Goal: Task Accomplishment & Management: Complete application form

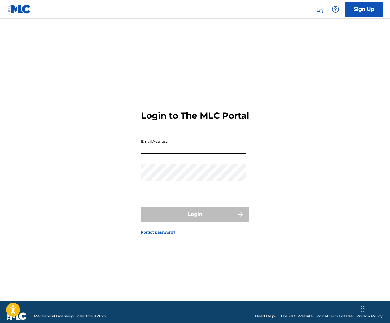
type input "[EMAIL_ADDRESS][DOMAIN_NAME]"
click at [195, 219] on button "Login" at bounding box center [195, 213] width 108 height 15
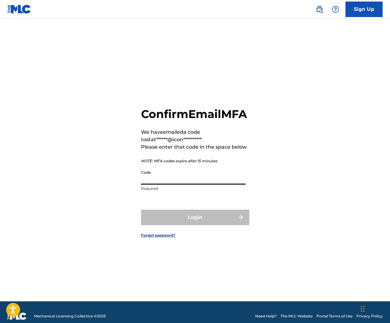
paste input "864203"
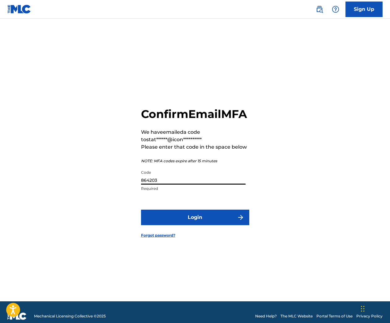
type input "864203"
click at [172, 221] on button "Login" at bounding box center [195, 216] width 108 height 15
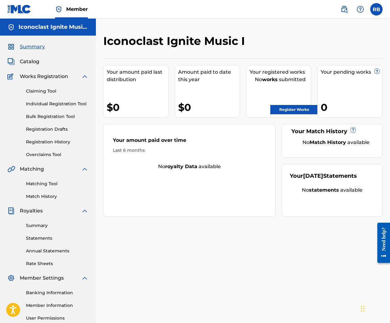
click at [33, 119] on link "Bulk Registration Tool" at bounding box center [57, 116] width 62 height 6
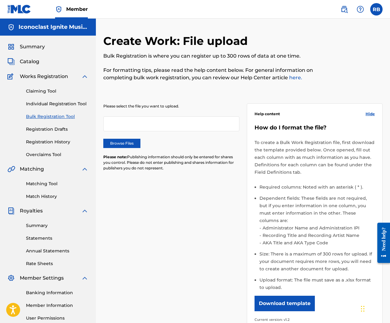
click at [37, 89] on link "Claiming Tool" at bounding box center [57, 91] width 62 height 6
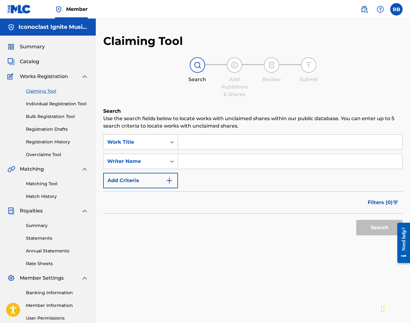
click at [166, 179] on img "Search Form" at bounding box center [169, 180] width 7 height 7
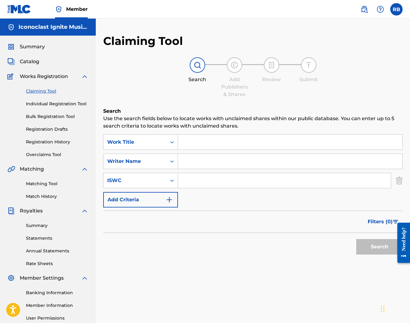
click at [169, 199] on img "Search Form" at bounding box center [169, 199] width 7 height 7
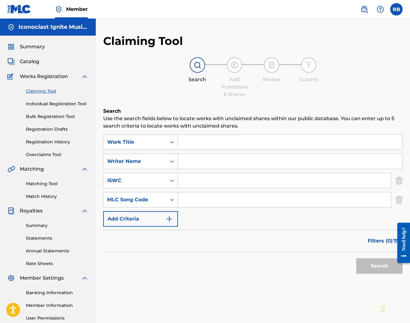
click at [172, 218] on img "Search Form" at bounding box center [169, 218] width 7 height 7
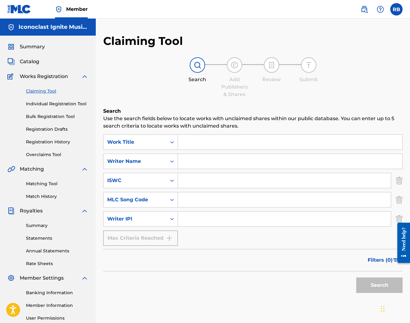
click at [390, 217] on div at bounding box center [401, 242] width 17 height 51
click at [390, 217] on img "Search Form" at bounding box center [399, 218] width 7 height 15
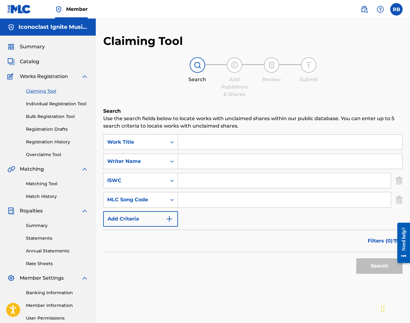
click at [390, 199] on img "Search Form" at bounding box center [399, 199] width 7 height 15
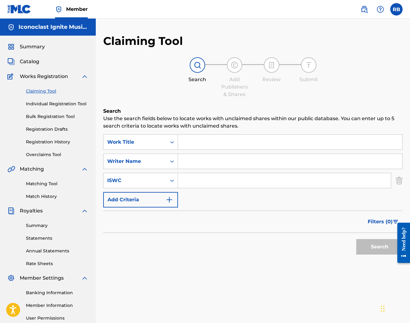
click at [390, 183] on img "Search Form" at bounding box center [399, 180] width 7 height 15
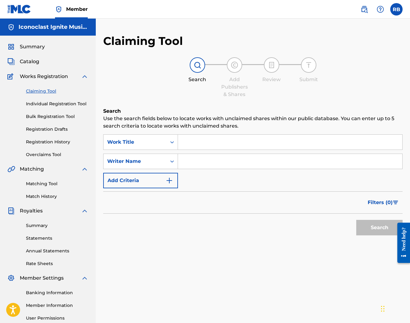
click at [202, 158] on input "Search Form" at bounding box center [290, 161] width 224 height 15
type input "[PERSON_NAME]"
click at [380, 227] on button "Search" at bounding box center [380, 227] width 46 height 15
click at [367, 230] on button "Search" at bounding box center [380, 227] width 46 height 15
click at [239, 159] on input "[PERSON_NAME]" at bounding box center [290, 161] width 224 height 15
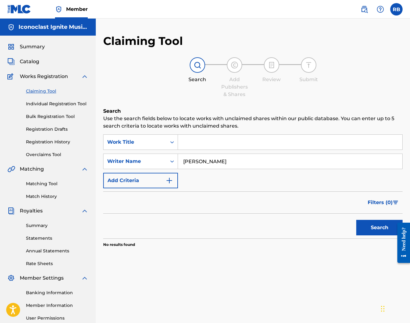
click at [239, 159] on input "[PERSON_NAME]" at bounding box center [290, 161] width 224 height 15
click at [193, 140] on input "Search Form" at bounding box center [290, 142] width 224 height 15
type input "alerion"
click at [199, 162] on input "Search Form" at bounding box center [290, 161] width 224 height 15
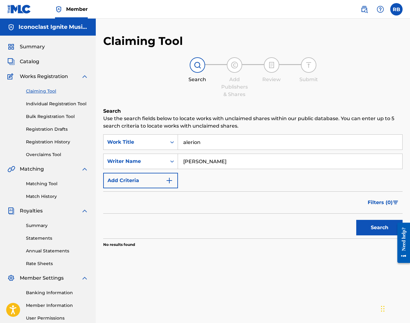
type input "[PERSON_NAME]"
click at [205, 142] on input "alerion" at bounding box center [290, 142] width 224 height 15
click at [368, 231] on button "Search" at bounding box center [380, 227] width 46 height 15
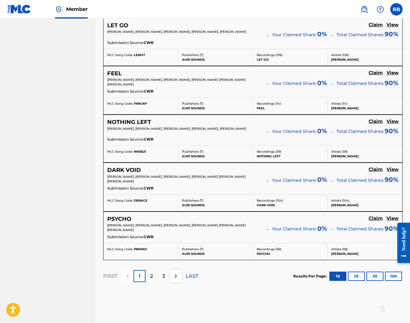
scroll to position [502, 0]
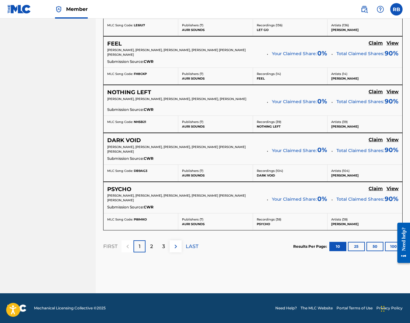
click at [152, 245] on p "2" at bounding box center [151, 245] width 3 height 7
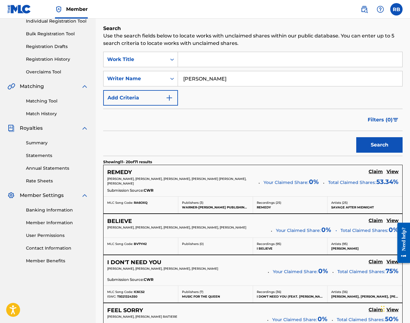
scroll to position [95, 0]
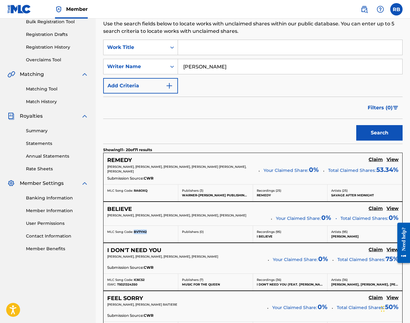
drag, startPoint x: 147, startPoint y: 230, endPoint x: 134, endPoint y: 232, distance: 13.7
click at [134, 232] on div "MLC Song Code: BV7YH2" at bounding box center [140, 231] width 67 height 5
copy div "BV7YH2"
drag, startPoint x: 4, startPoint y: 102, endPoint x: 107, endPoint y: 216, distance: 154.1
click at [107, 216] on div "BELIEVE Claim View [PERSON_NAME], [PERSON_NAME], [PERSON_NAME], [PERSON_NAME], …" at bounding box center [253, 214] width 299 height 24
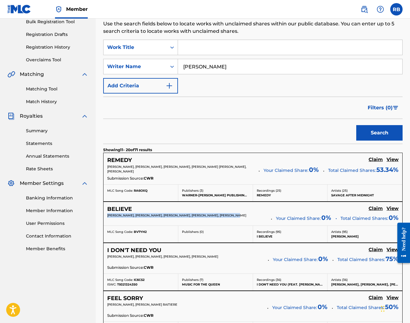
copy span "[PERSON_NAME], [PERSON_NAME], [PERSON_NAME], [PERSON_NAME], [PERSON_NAME]"
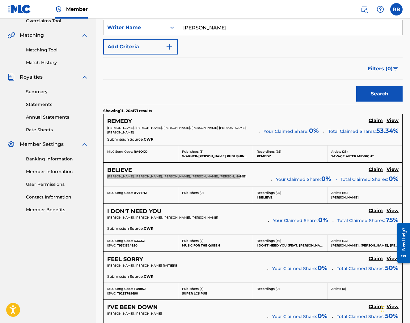
scroll to position [142, 0]
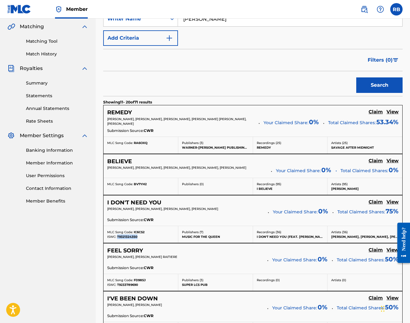
drag, startPoint x: 140, startPoint y: 235, endPoint x: 118, endPoint y: 237, distance: 22.6
click at [118, 237] on div "ISWC: T9321324350" at bounding box center [140, 236] width 67 height 5
copy div "T9321324350"
drag, startPoint x: 147, startPoint y: 230, endPoint x: 135, endPoint y: 231, distance: 12.2
click at [135, 231] on div "MLC Song Code: IC6CS2" at bounding box center [140, 231] width 67 height 5
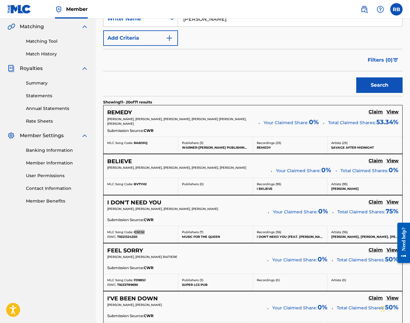
click at [148, 232] on div "MLC Song Code: IC6CS2" at bounding box center [140, 231] width 67 height 5
click at [152, 226] on div "MLC Song Code: IC6CS2 ISWC: T9321324350" at bounding box center [141, 234] width 75 height 17
drag, startPoint x: 147, startPoint y: 231, endPoint x: 134, endPoint y: 232, distance: 13.3
click at [134, 232] on div "MLC Song Code: IC6CS2" at bounding box center [140, 231] width 67 height 5
copy span "C6CS2"
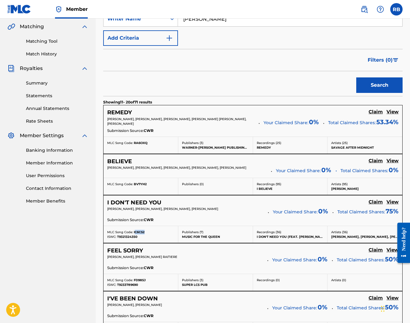
click at [151, 233] on div "MLC Song Code: IC6CS2" at bounding box center [140, 231] width 67 height 5
drag, startPoint x: 147, startPoint y: 231, endPoint x: 133, endPoint y: 232, distance: 14.2
click at [133, 232] on div "MLC Song Code: IC6CS2" at bounding box center [140, 231] width 67 height 5
copy div "IC6CS2"
drag, startPoint x: 234, startPoint y: 207, endPoint x: 110, endPoint y: 208, distance: 123.7
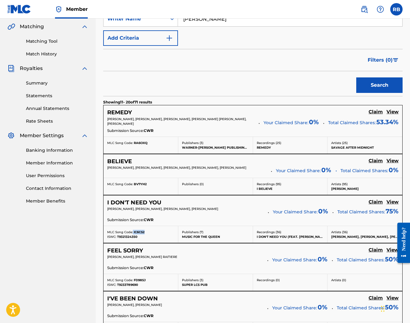
click at [100, 208] on div "Claiming Tool Search Add Publishers & Shares Review Submit Search Use the searc…" at bounding box center [253, 260] width 314 height 736
copy span "[PERSON_NAME], [PERSON_NAME], [PERSON_NAME], [PERSON_NAME]"
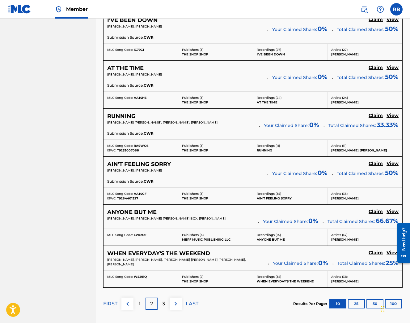
scroll to position [413, 0]
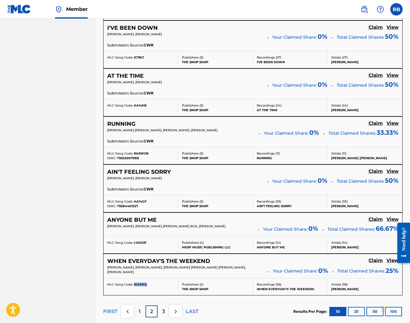
drag, startPoint x: 149, startPoint y: 282, endPoint x: 136, endPoint y: 283, distance: 13.0
click at [133, 283] on div "MLC Song Code: W5291Q" at bounding box center [140, 284] width 67 height 5
copy div "W5291Q"
drag, startPoint x: 139, startPoint y: 270, endPoint x: 109, endPoint y: 267, distance: 29.8
click at [109, 267] on p "[PERSON_NAME], [PERSON_NAME], [PERSON_NAME] [PERSON_NAME] [PERSON_NAME], [PERSO…" at bounding box center [185, 269] width 156 height 9
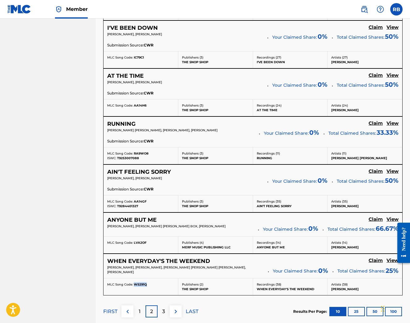
drag, startPoint x: 109, startPoint y: 267, endPoint x: 136, endPoint y: 271, distance: 26.6
click at [135, 273] on div "[PERSON_NAME], [PERSON_NAME], [PERSON_NAME] [PERSON_NAME] [PERSON_NAME], [PERSO…" at bounding box center [253, 270] width 292 height 11
click at [140, 270] on p "[PERSON_NAME], [PERSON_NAME], [PERSON_NAME] [PERSON_NAME] [PERSON_NAME], [PERSO…" at bounding box center [185, 269] width 156 height 9
drag, startPoint x: 139, startPoint y: 270, endPoint x: 100, endPoint y: 266, distance: 38.9
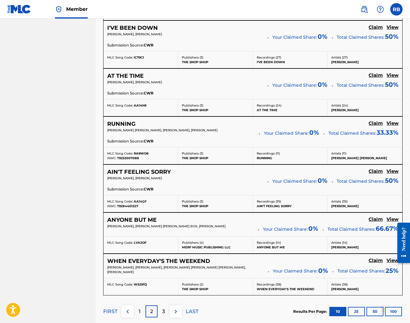
click at [166, 309] on div "3" at bounding box center [164, 311] width 12 height 12
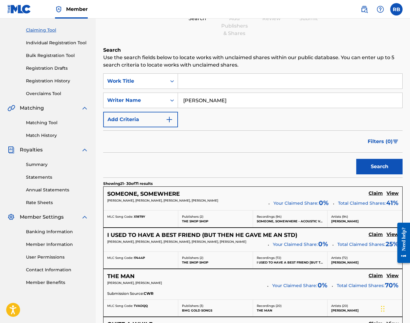
scroll to position [66, 0]
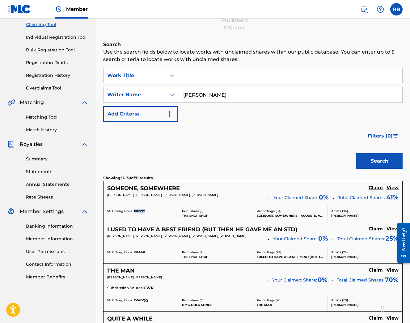
drag, startPoint x: 144, startPoint y: 210, endPoint x: 134, endPoint y: 211, distance: 10.2
click at [134, 211] on span "X1879Y" at bounding box center [139, 211] width 11 height 4
copy div "X1879Y"
drag, startPoint x: 249, startPoint y: 195, endPoint x: 105, endPoint y: 195, distance: 143.2
click at [98, 195] on div "Claiming Tool Search Add Publishers & Shares Review Submit Search Use the searc…" at bounding box center [253, 323] width 314 height 710
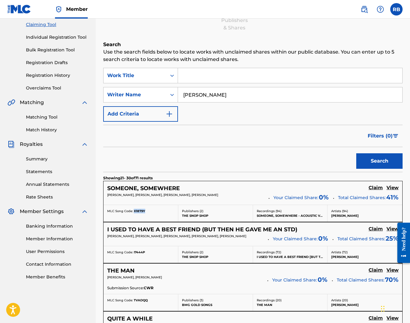
copy span "[PERSON_NAME], [PERSON_NAME], [PERSON_NAME], [PERSON_NAME]"
drag, startPoint x: 147, startPoint y: 253, endPoint x: 138, endPoint y: 253, distance: 8.7
click at [133, 253] on div "MLC Song Code: I7444P" at bounding box center [140, 252] width 67 height 5
copy div "I7444P"
drag, startPoint x: 141, startPoint y: 240, endPoint x: 104, endPoint y: 233, distance: 37.1
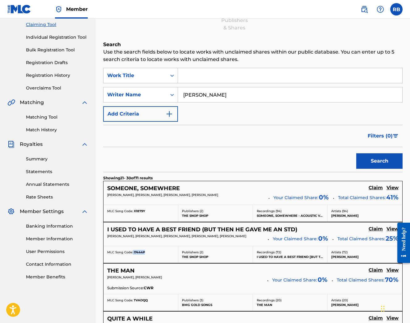
click at [101, 233] on div "Claiming Tool Search Add Publishers & Shares Review Submit Search Use the searc…" at bounding box center [253, 323] width 314 height 710
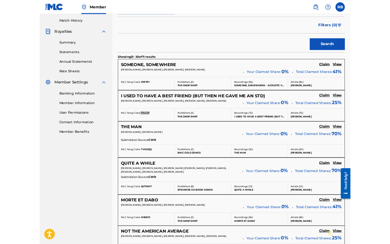
scroll to position [215, 0]
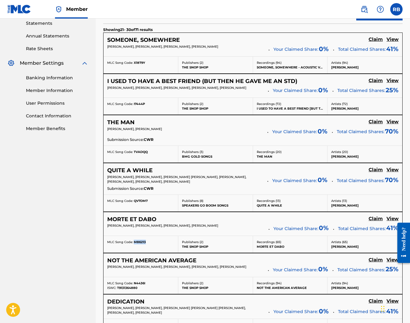
drag, startPoint x: 148, startPoint y: 242, endPoint x: 135, endPoint y: 242, distance: 13.9
click at [135, 242] on div "MLC Song Code: M86213" at bounding box center [140, 241] width 67 height 5
drag, startPoint x: 256, startPoint y: 225, endPoint x: 105, endPoint y: 226, distance: 150.9
click at [103, 225] on div "MORTE ET DABO Claim View [PERSON_NAME], [PERSON_NAME], [PERSON_NAME], [PERSON_N…" at bounding box center [253, 232] width 300 height 41
